Goal: Task Accomplishment & Management: Manage account settings

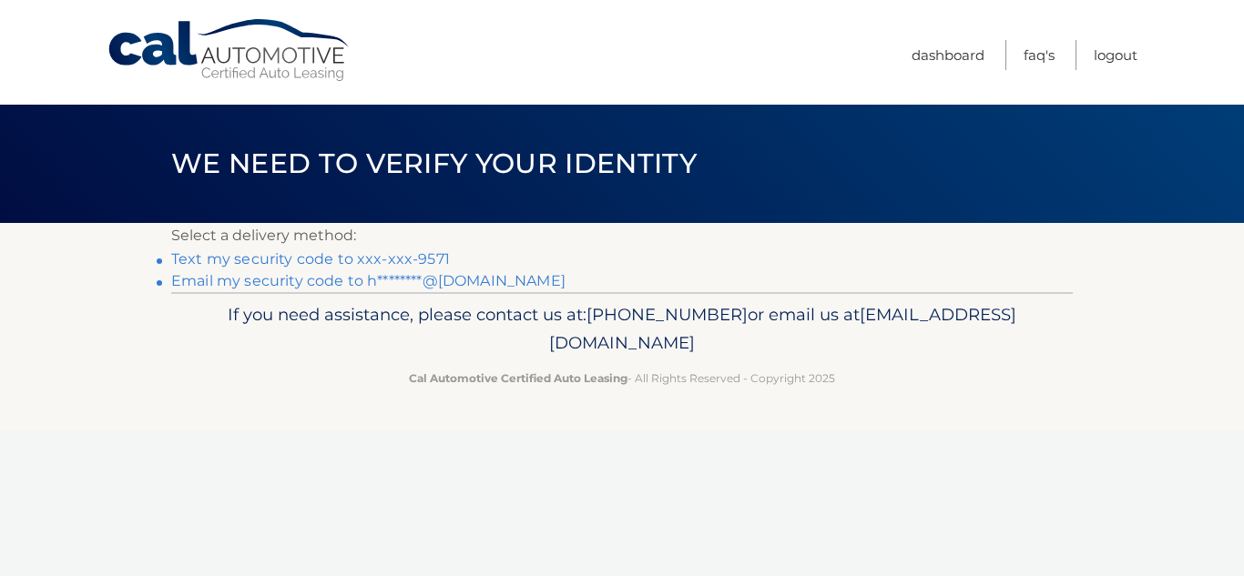
click at [348, 276] on link "Email my security code to h********@yahoo.com" at bounding box center [368, 280] width 394 height 17
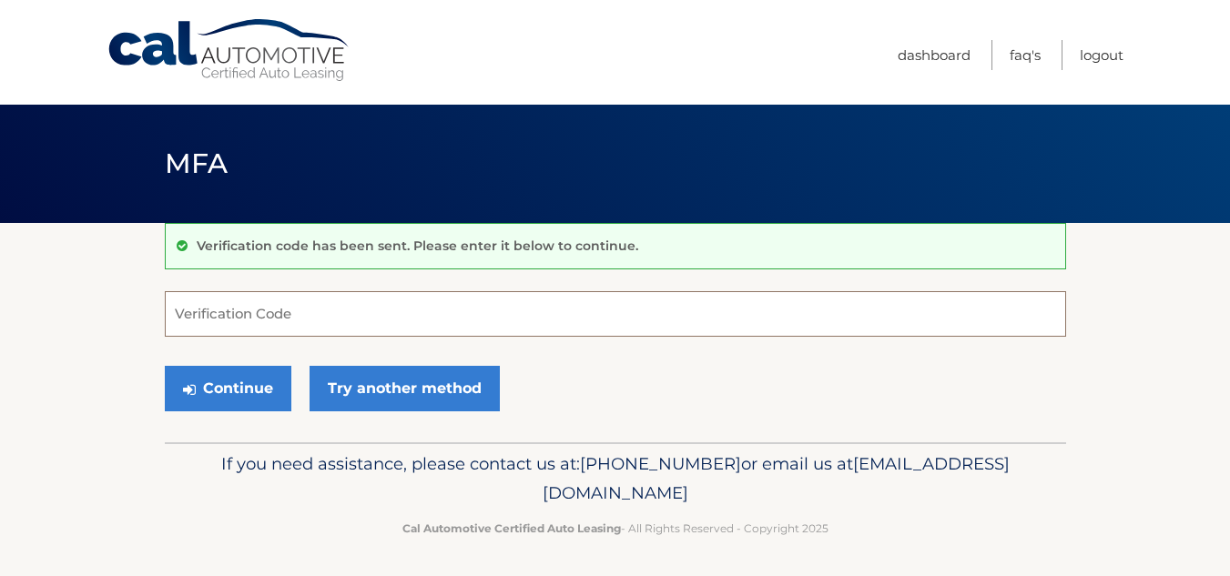
click at [237, 308] on input "Verification Code" at bounding box center [615, 314] width 901 height 46
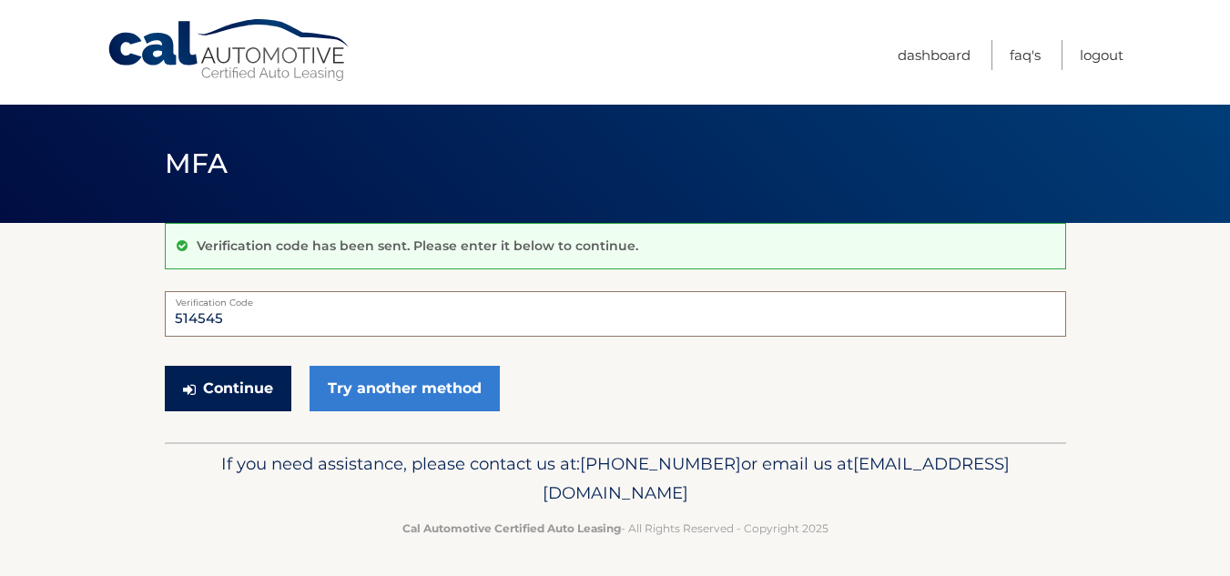
type input "514545"
click at [236, 389] on button "Continue" at bounding box center [228, 389] width 127 height 46
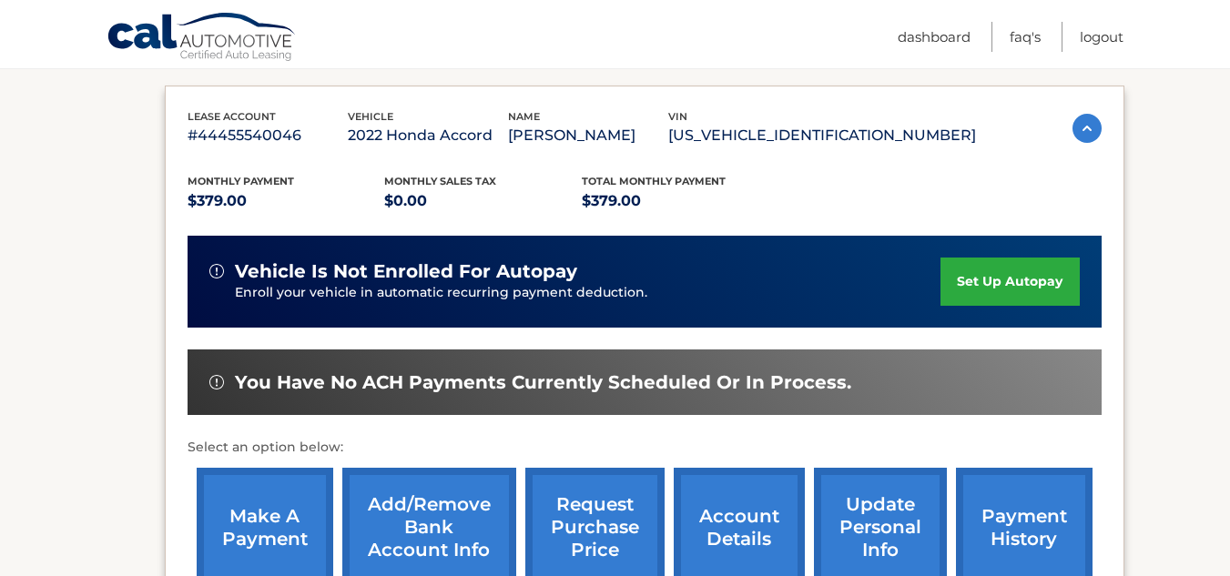
scroll to position [364, 0]
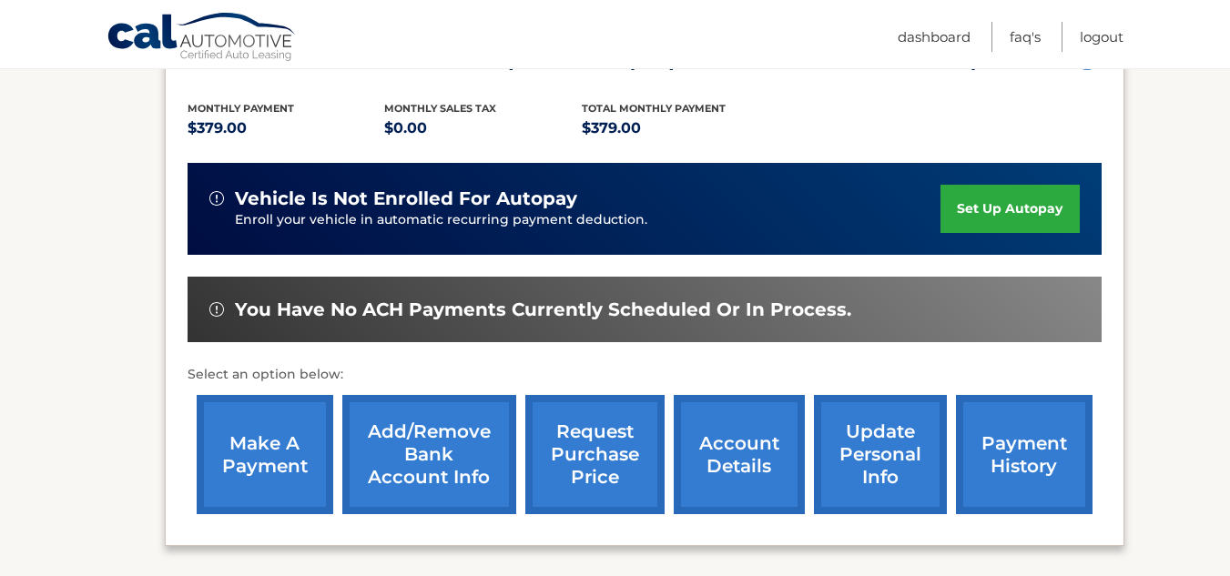
click at [246, 442] on link "make a payment" at bounding box center [265, 454] width 137 height 119
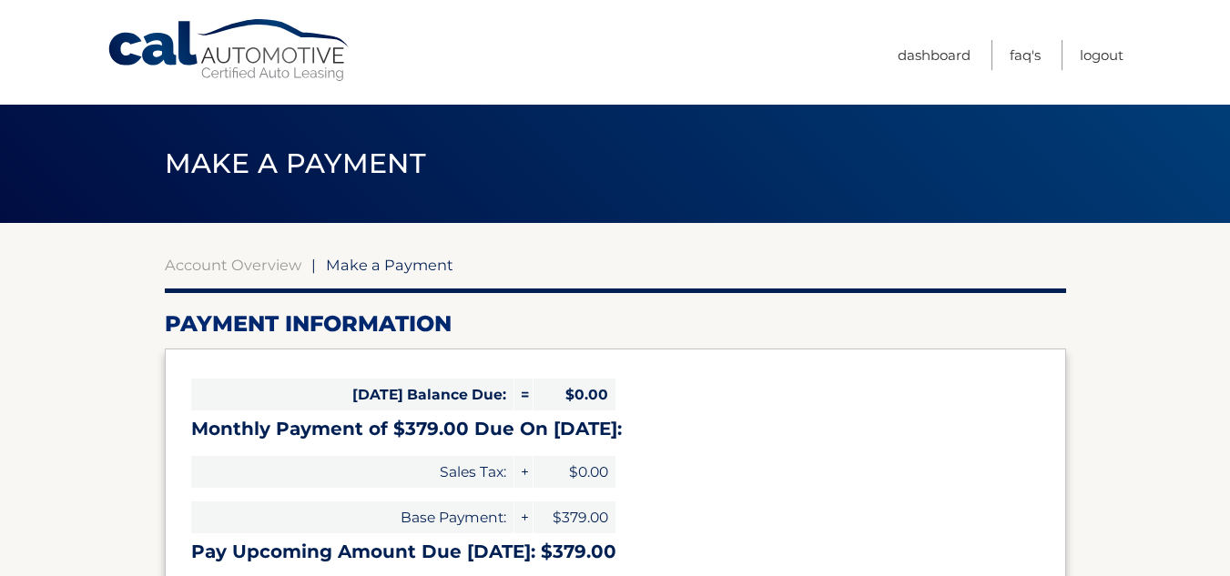
select select "ZjE4MjAwOTAtZTQ3Yi00NGM5LWEzYmEtMWJmNzY1MmY2NTBl"
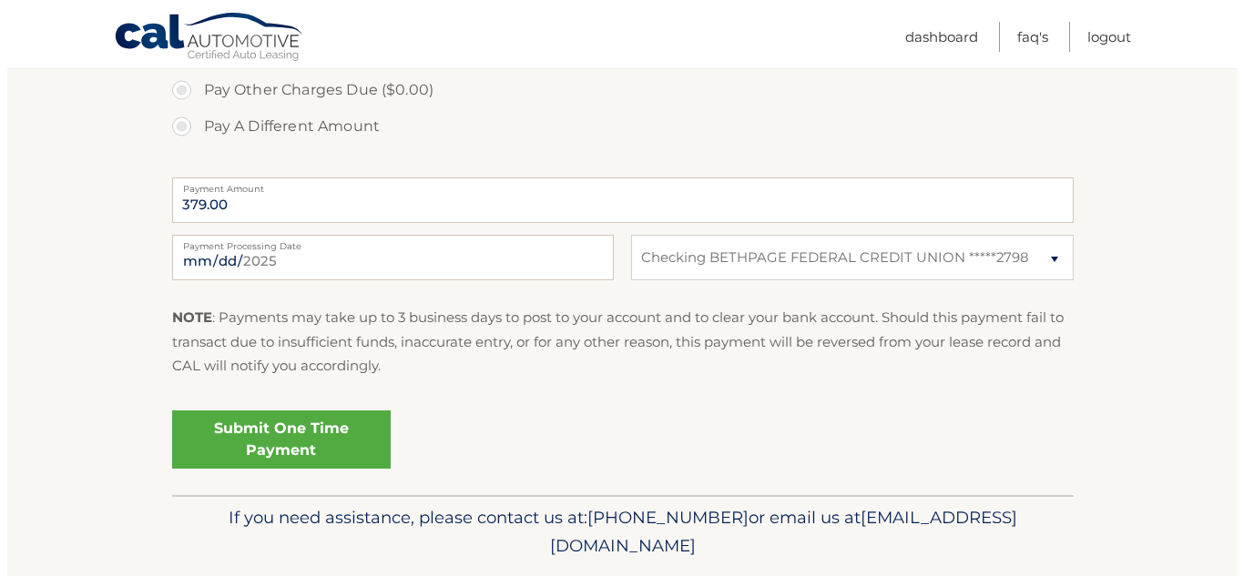
scroll to position [680, 0]
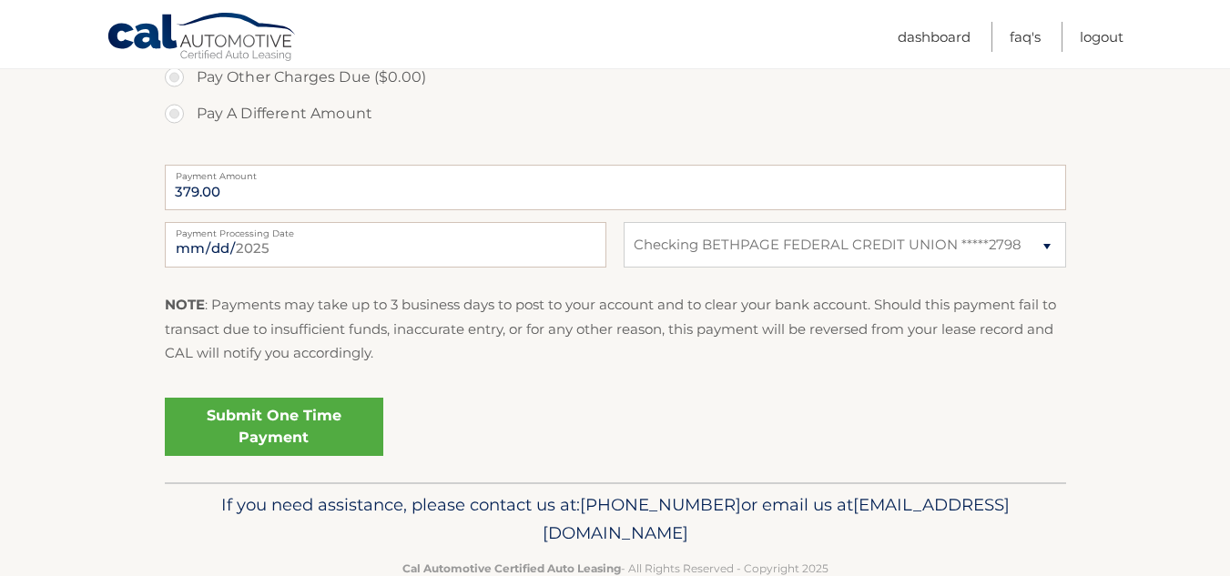
click at [287, 422] on link "Submit One Time Payment" at bounding box center [274, 427] width 219 height 58
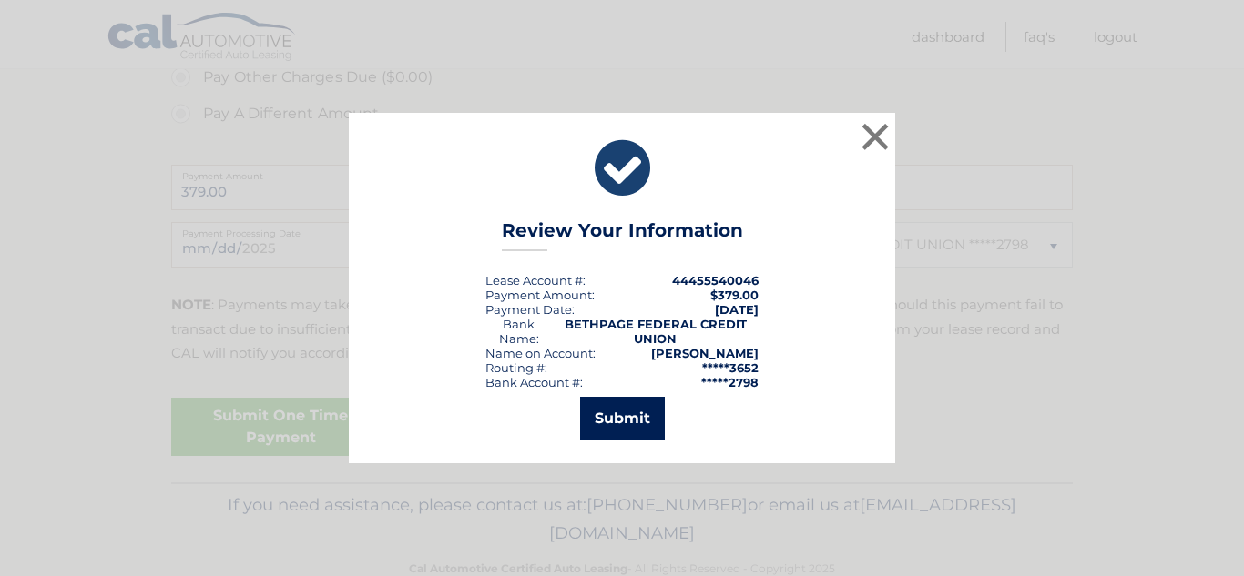
click at [627, 413] on button "Submit" at bounding box center [622, 419] width 85 height 44
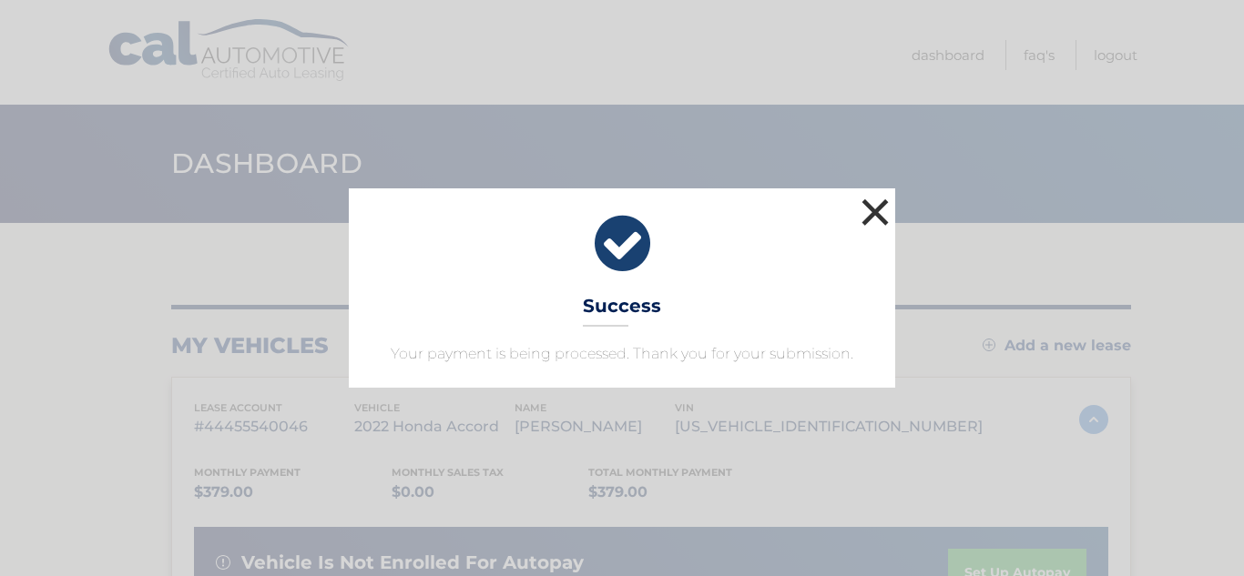
click at [876, 215] on button "×" at bounding box center [875, 212] width 36 height 36
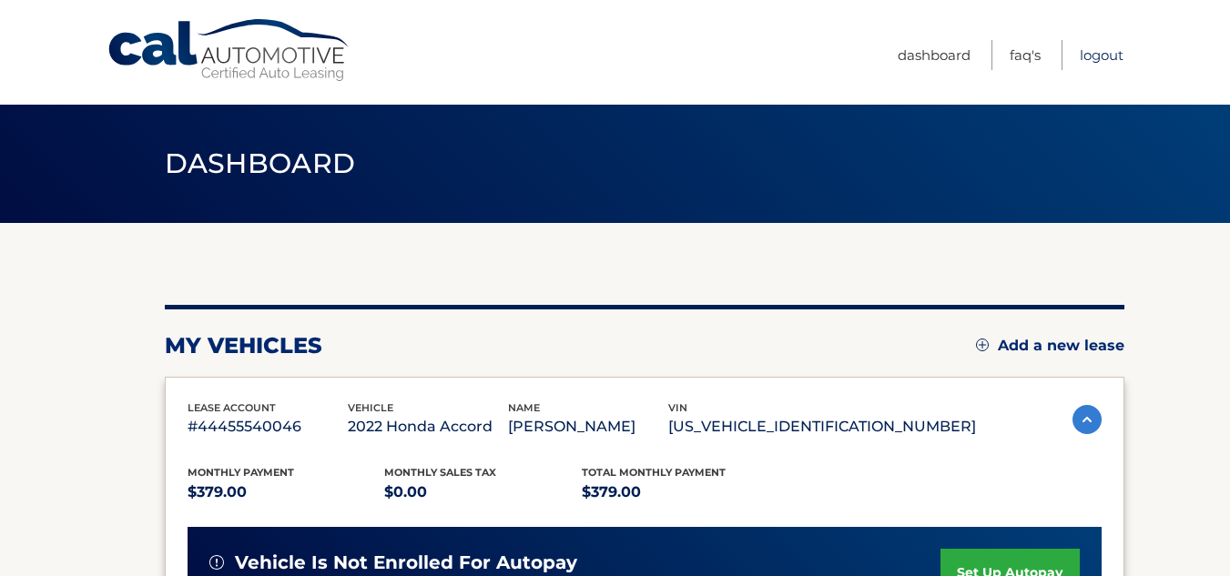
click at [1109, 55] on link "Logout" at bounding box center [1102, 55] width 44 height 30
